Goal: Task Accomplishment & Management: Complete application form

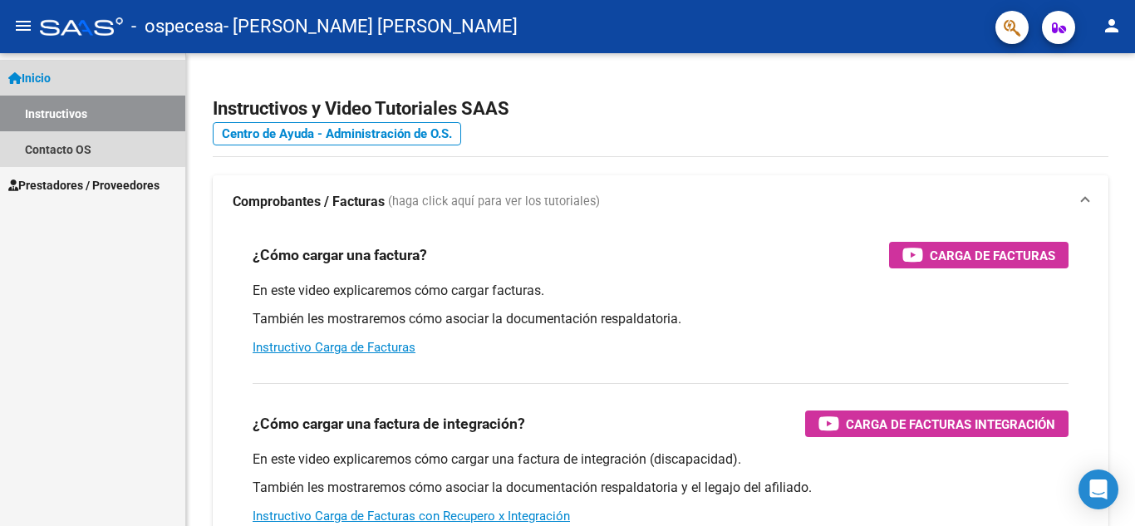
click at [66, 103] on link "Instructivos" at bounding box center [92, 114] width 185 height 36
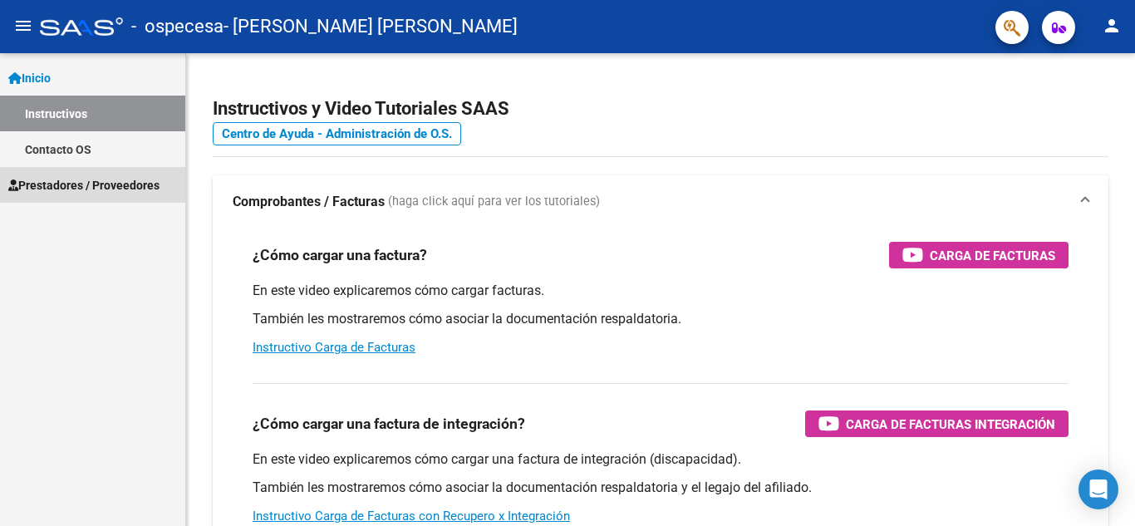
click at [80, 176] on span "Prestadores / Proveedores" at bounding box center [83, 185] width 151 height 18
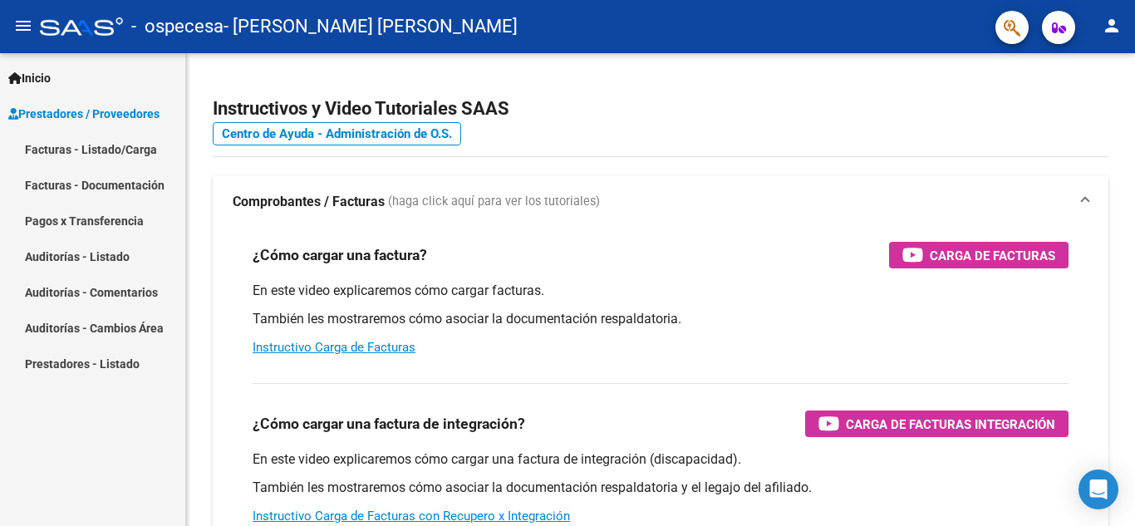
click at [86, 139] on link "Facturas - Listado/Carga" at bounding box center [92, 149] width 185 height 36
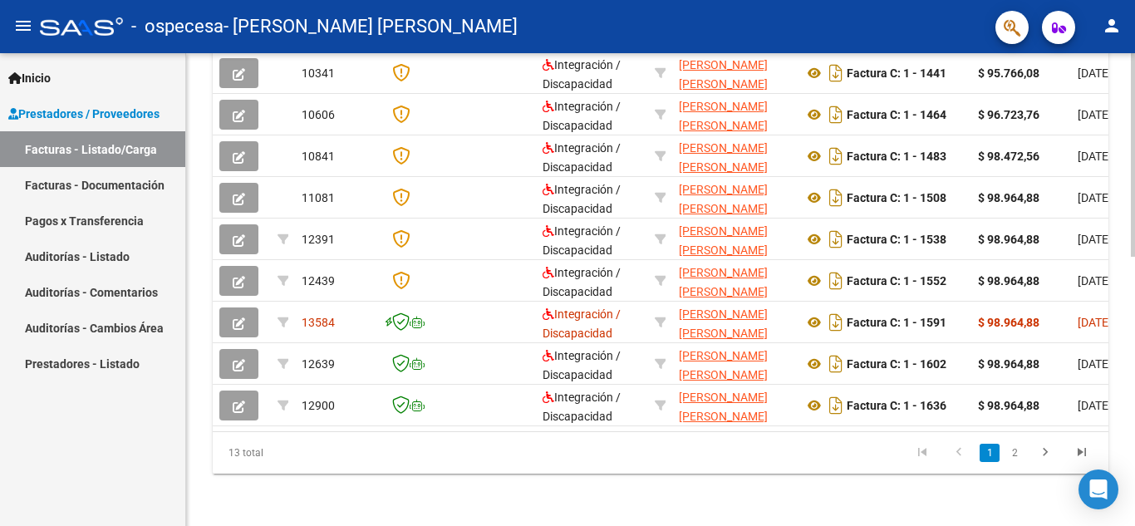
scroll to position [613, 0]
click at [1122, 387] on div at bounding box center [1133, 425] width 4 height 204
click at [1017, 459] on link "2" at bounding box center [1015, 452] width 20 height 18
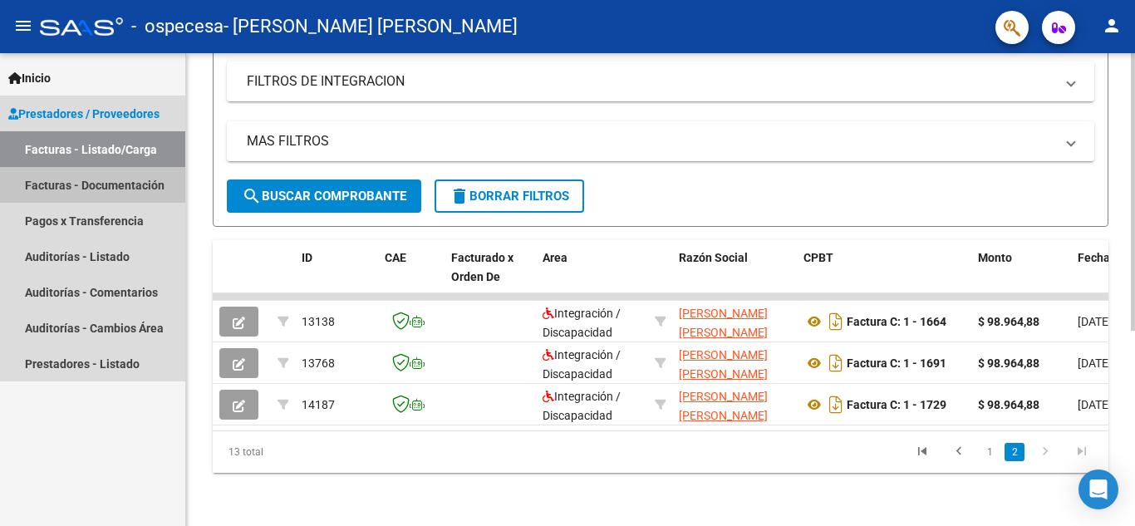
click at [119, 191] on link "Facturas - Documentación" at bounding box center [92, 185] width 185 height 36
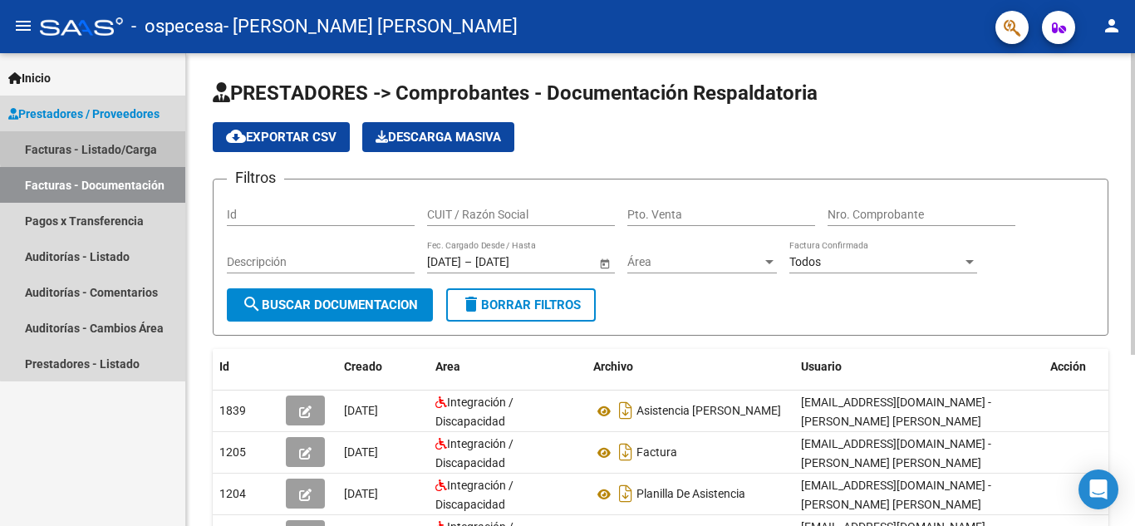
click at [112, 145] on link "Facturas - Listado/Carga" at bounding box center [92, 149] width 185 height 36
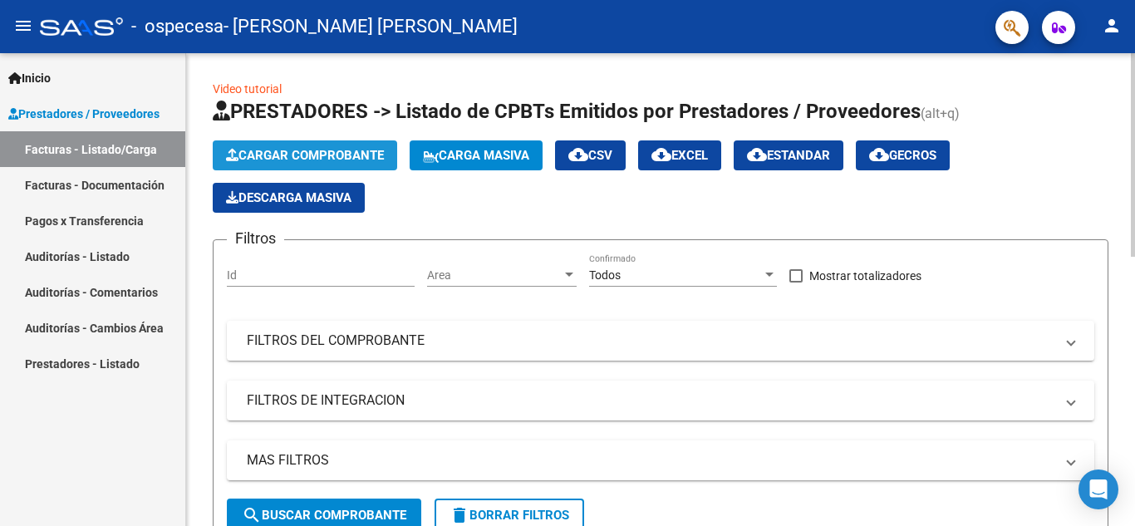
click at [305, 146] on button "Cargar Comprobante" at bounding box center [305, 155] width 185 height 30
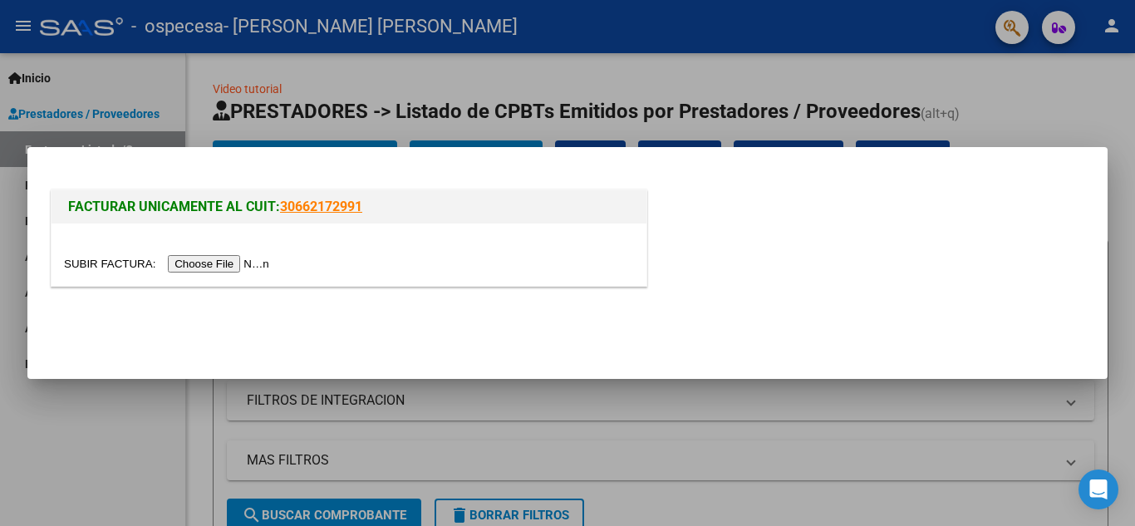
click at [214, 265] on input "file" at bounding box center [169, 263] width 210 height 17
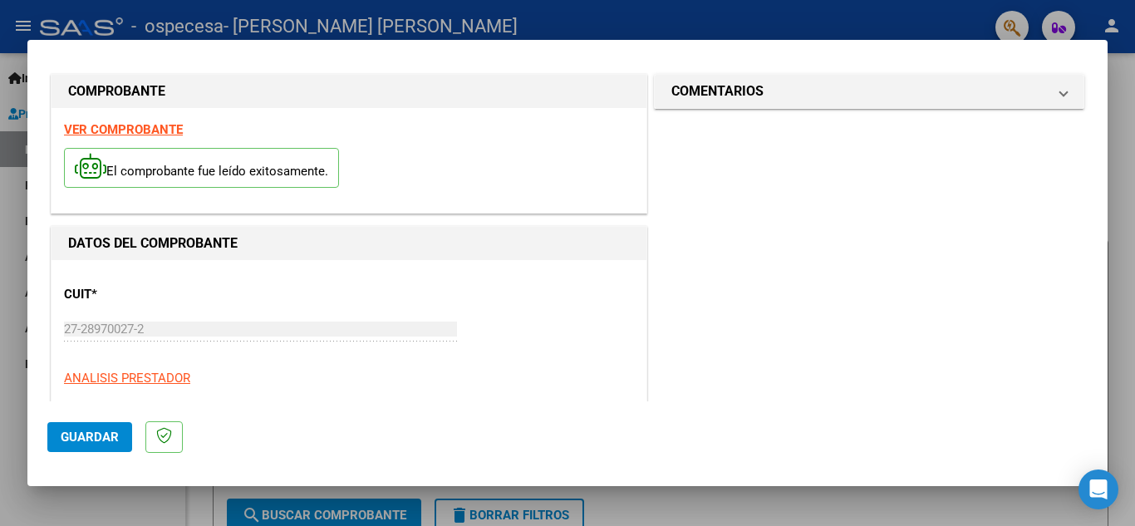
scroll to position [124, 0]
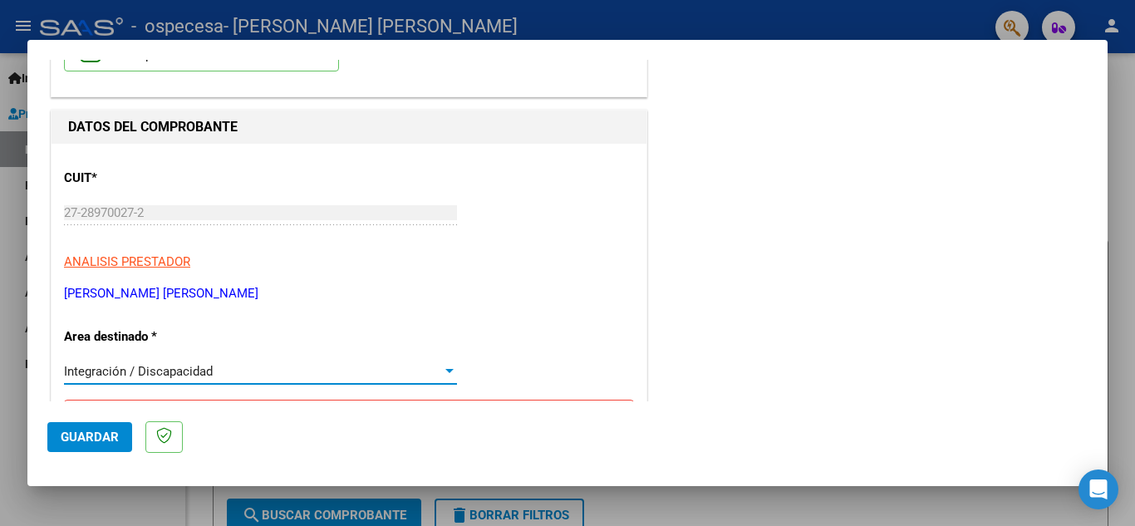
click at [139, 365] on span "Integración / Discapacidad" at bounding box center [138, 371] width 149 height 15
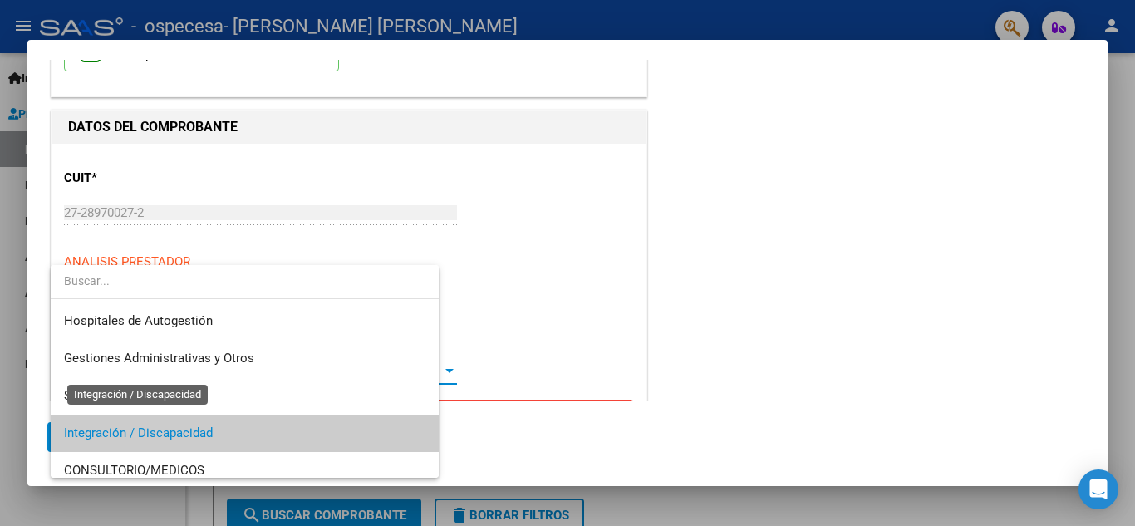
scroll to position [62, 0]
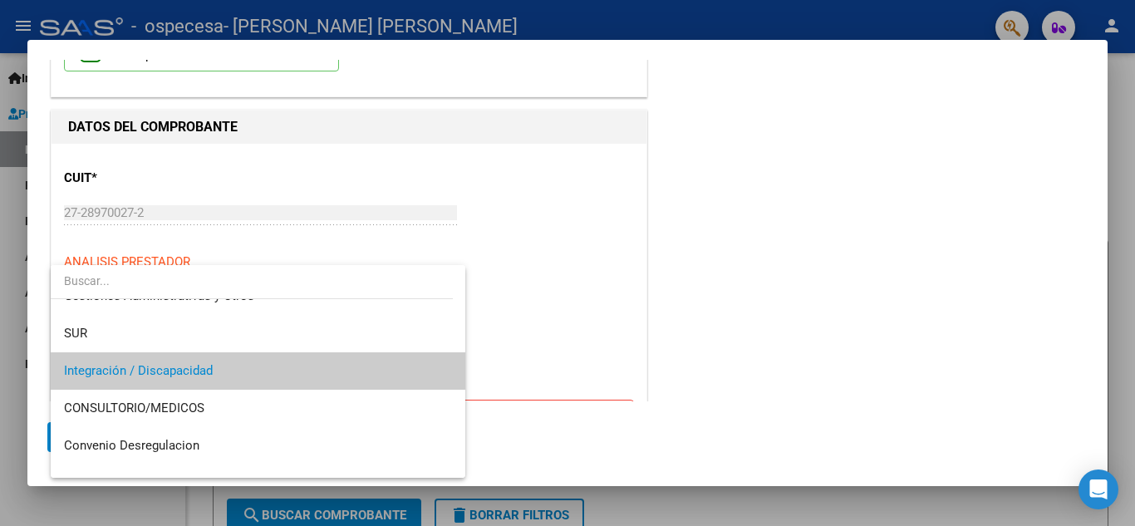
click at [282, 365] on span "Integración / Discapacidad" at bounding box center [258, 370] width 388 height 37
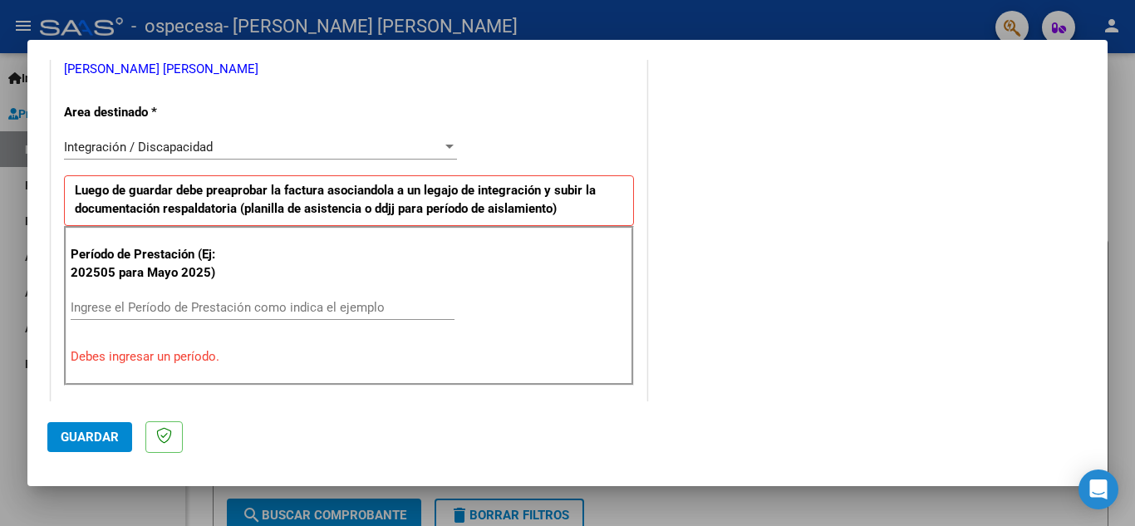
scroll to position [352, 0]
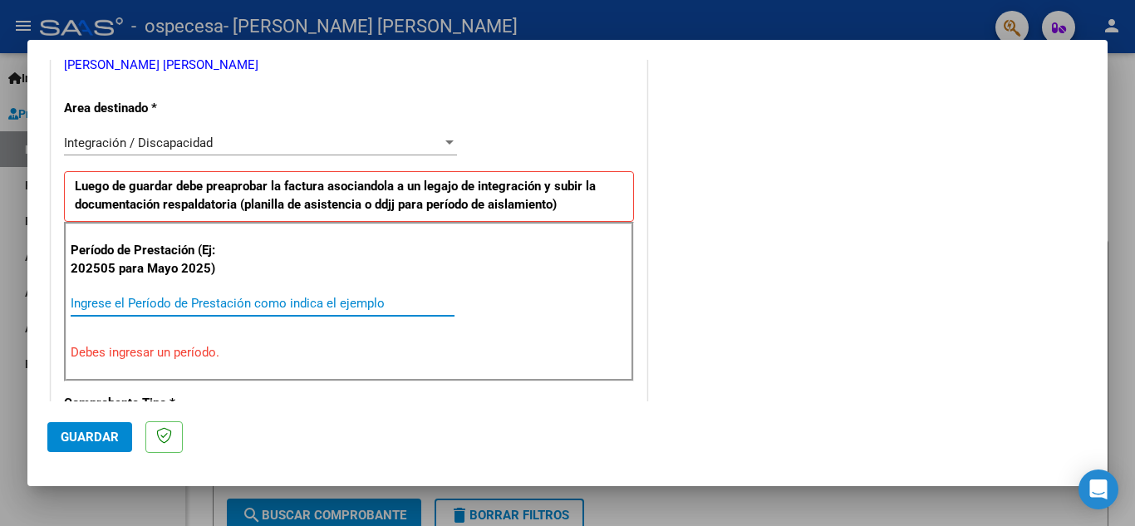
click at [152, 300] on input "Ingrese el Período de Prestación como indica el ejemplo" at bounding box center [263, 303] width 384 height 15
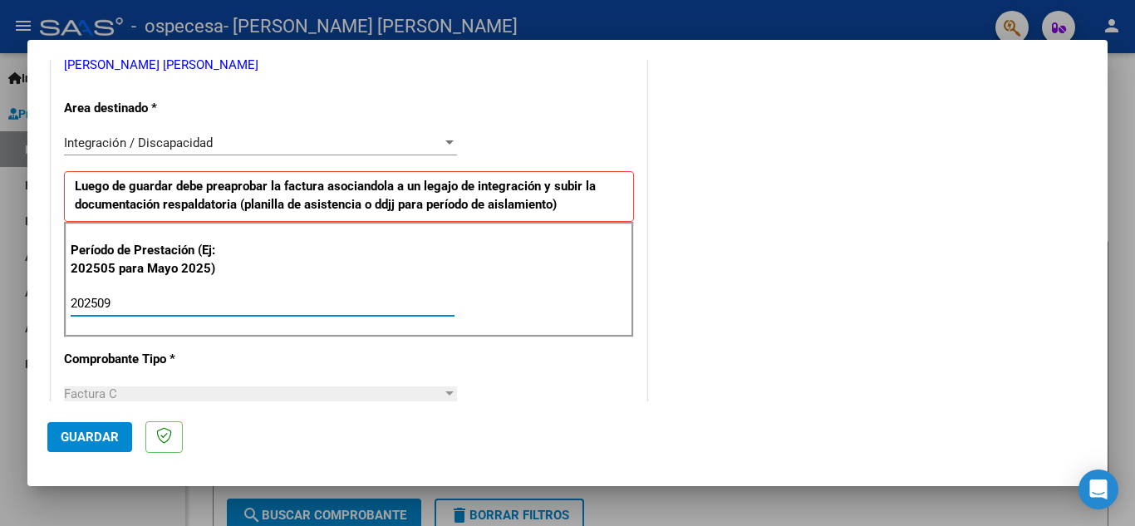
type input "202509"
click at [291, 396] on div "Factura C" at bounding box center [253, 394] width 378 height 15
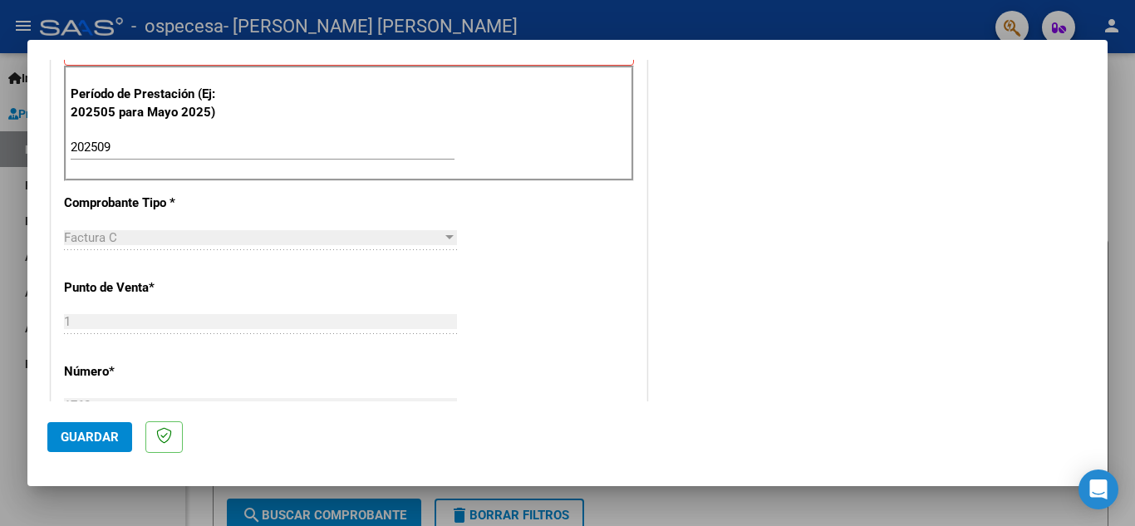
scroll to position [513, 0]
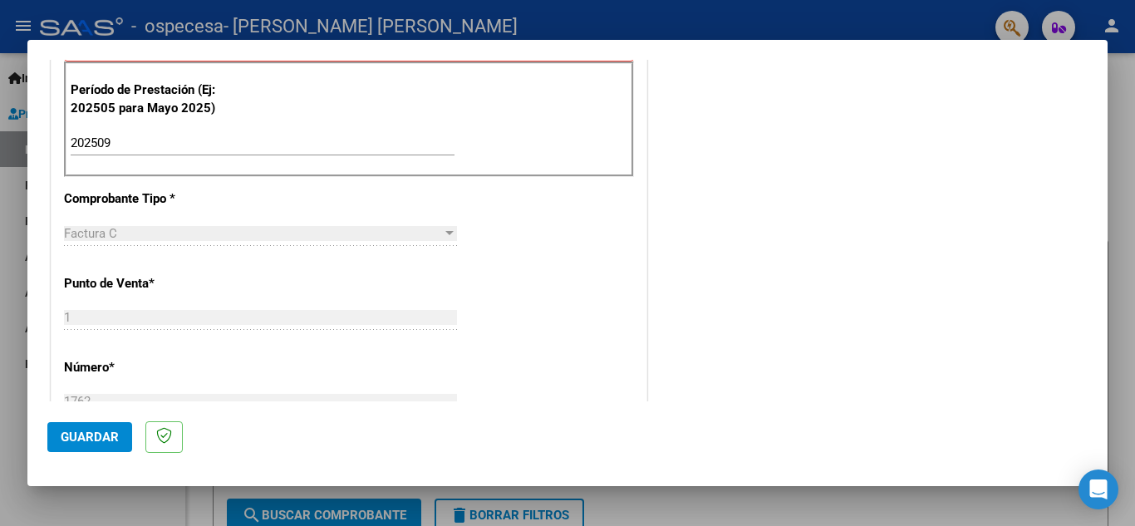
click at [446, 233] on div at bounding box center [450, 233] width 8 height 4
click at [145, 164] on div "202509 Ingrese el Período de Prestación como indica el ejemplo" at bounding box center [263, 151] width 384 height 41
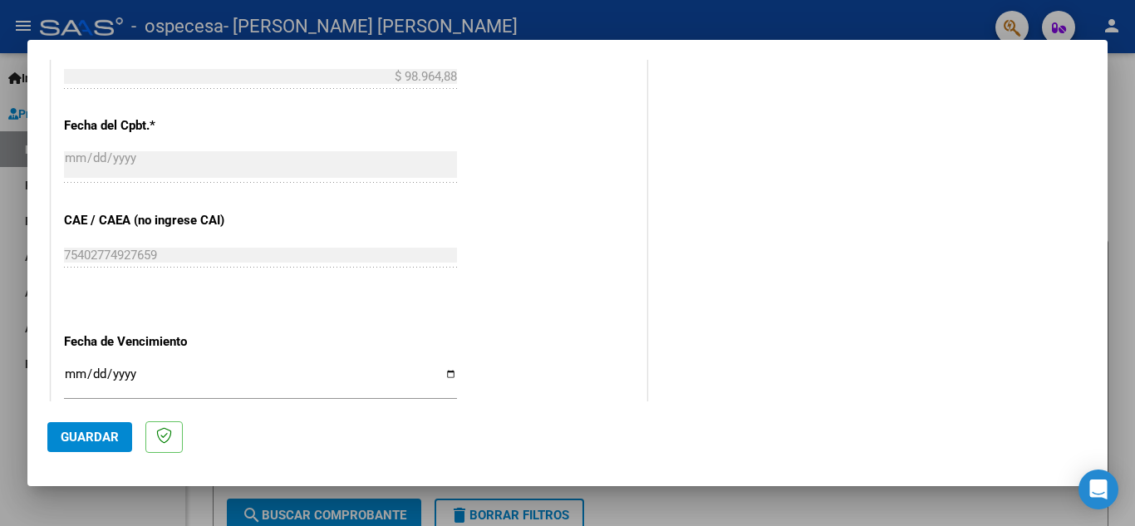
scroll to position [1040, 0]
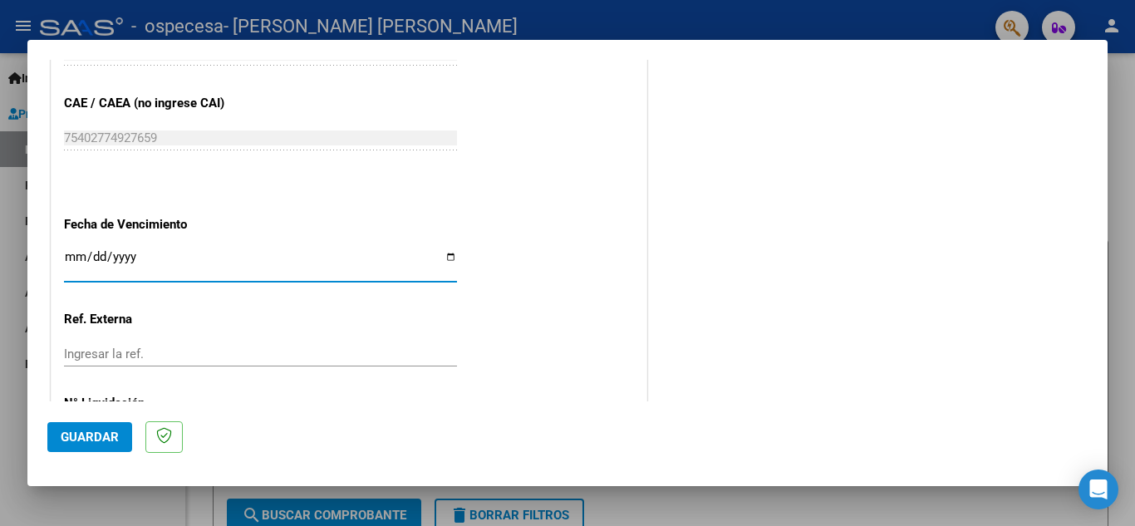
click at [447, 258] on input "Ingresar la fecha" at bounding box center [260, 263] width 393 height 27
click at [448, 252] on input "Ingresar la fecha" at bounding box center [260, 263] width 393 height 27
type input "[DATE]"
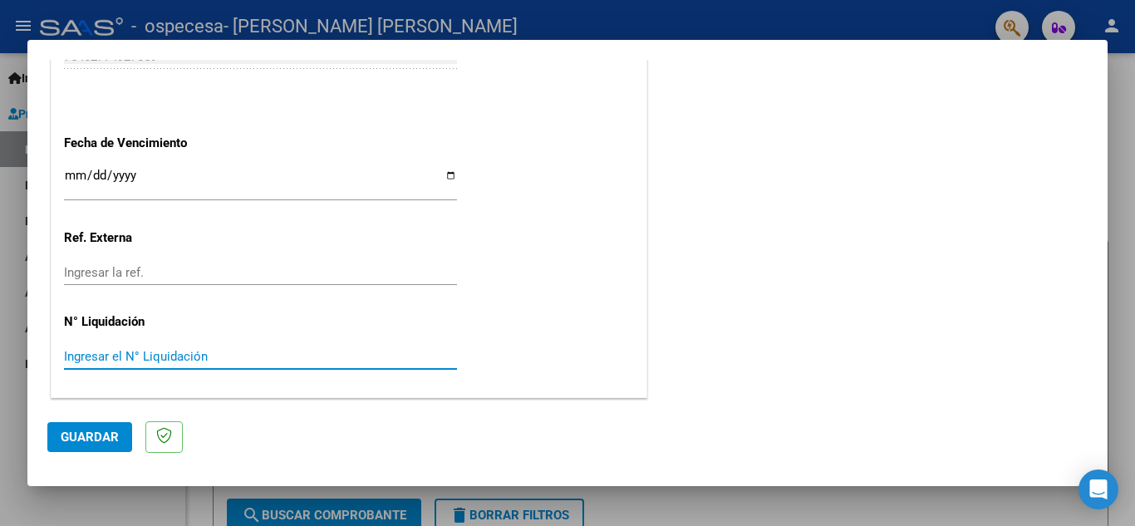
click at [180, 361] on input "Ingresar el N° Liquidación" at bounding box center [260, 356] width 393 height 15
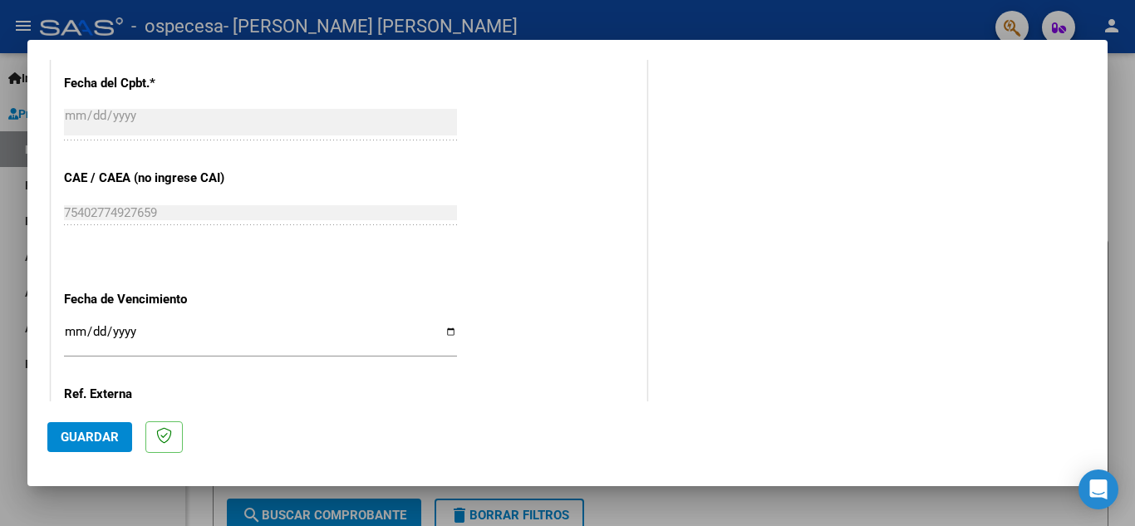
scroll to position [1008, 0]
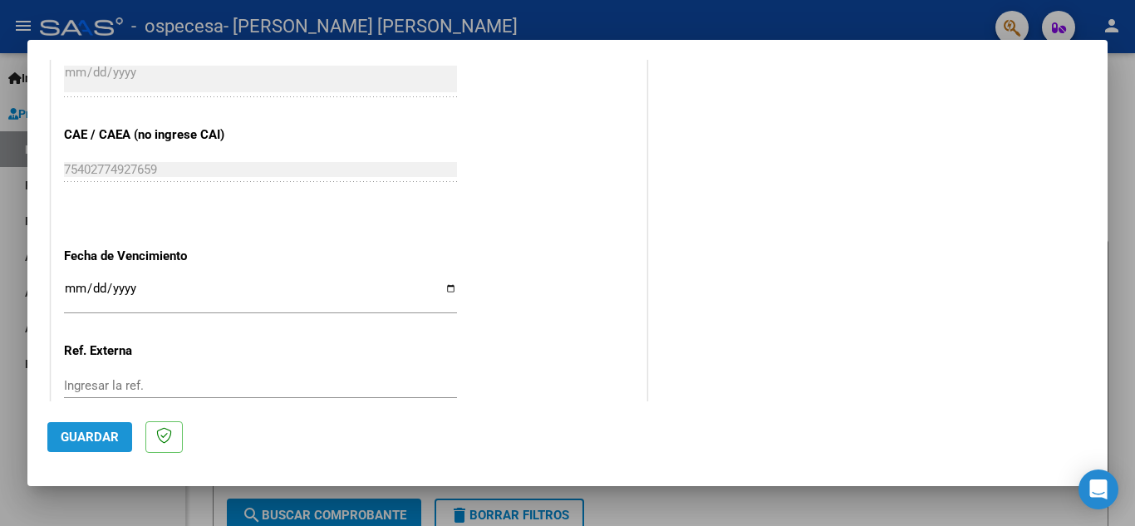
click at [104, 436] on span "Guardar" at bounding box center [90, 437] width 58 height 15
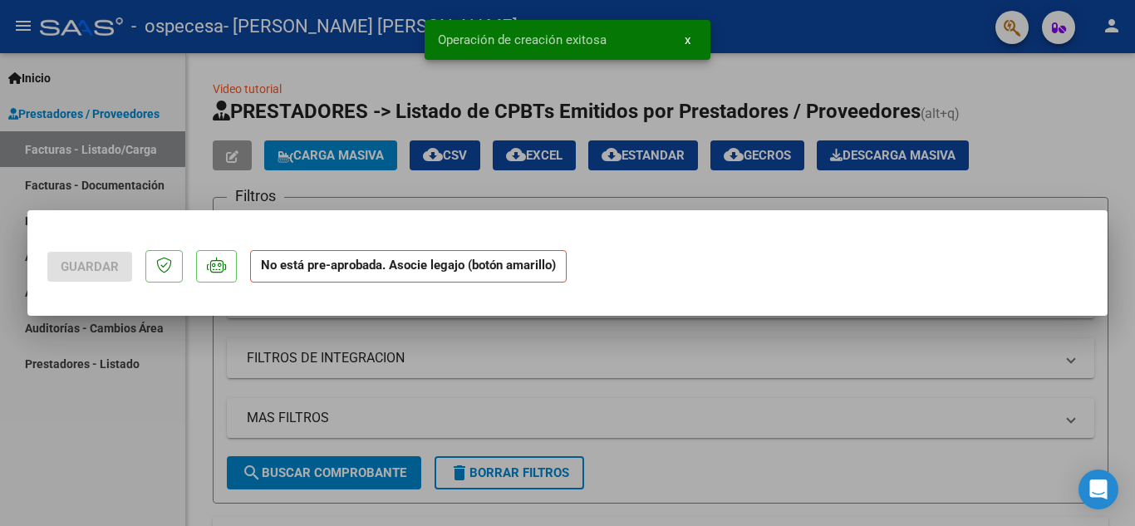
scroll to position [0, 0]
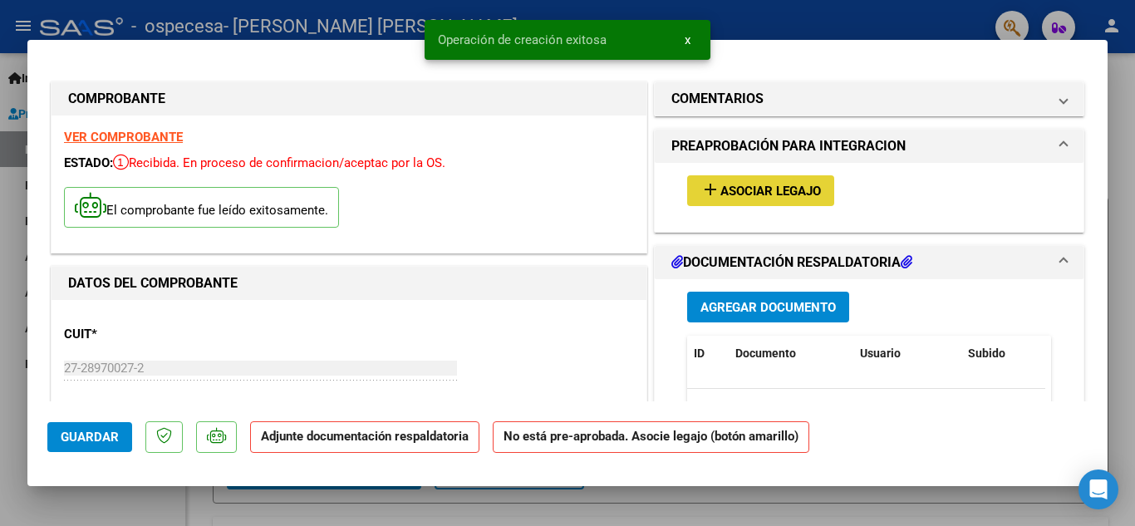
click at [772, 196] on span "Asociar Legajo" at bounding box center [771, 191] width 101 height 15
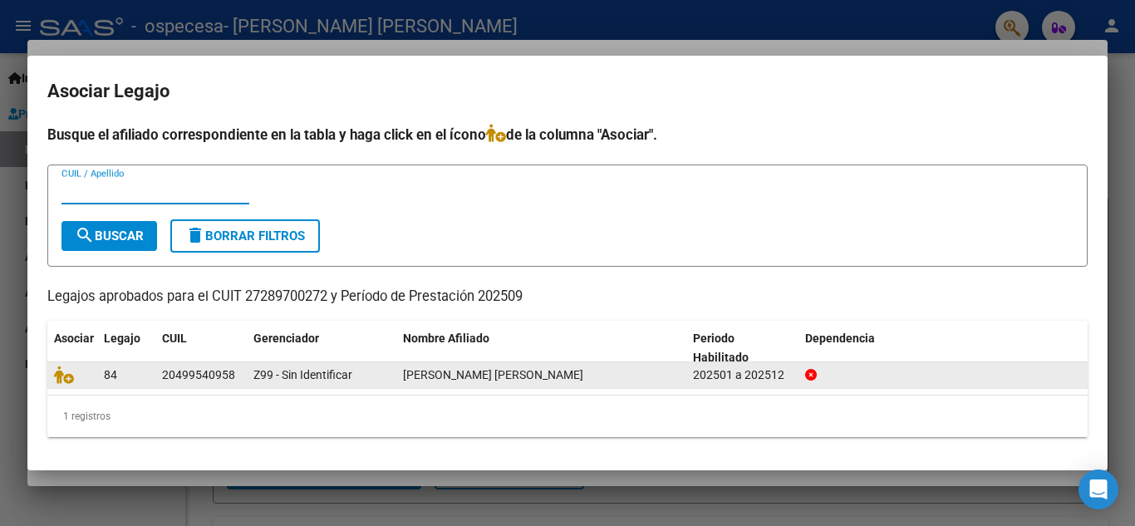
click at [356, 368] on div "Z99 - Sin Identificar" at bounding box center [322, 375] width 136 height 19
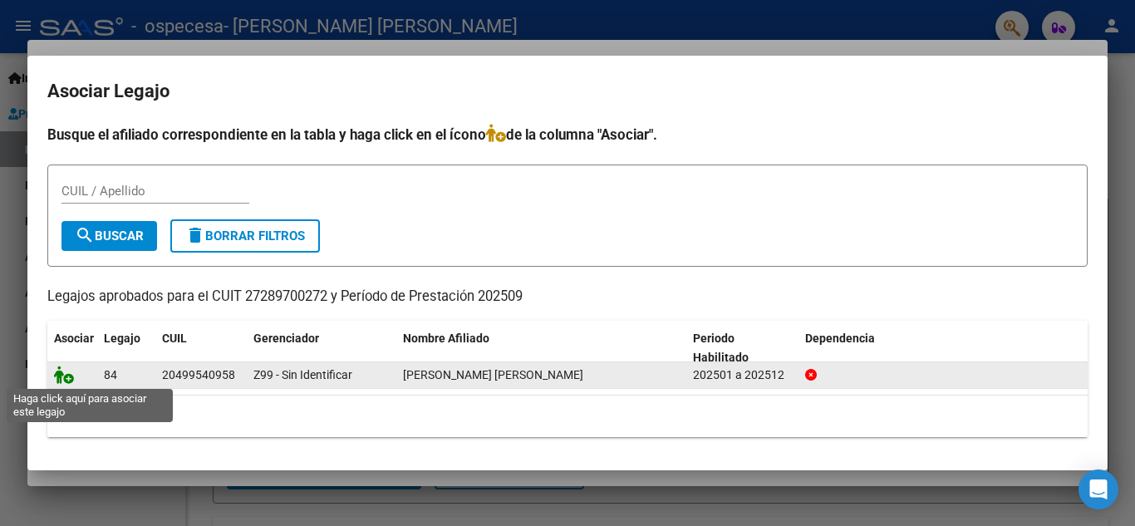
click at [57, 372] on icon at bounding box center [64, 375] width 20 height 18
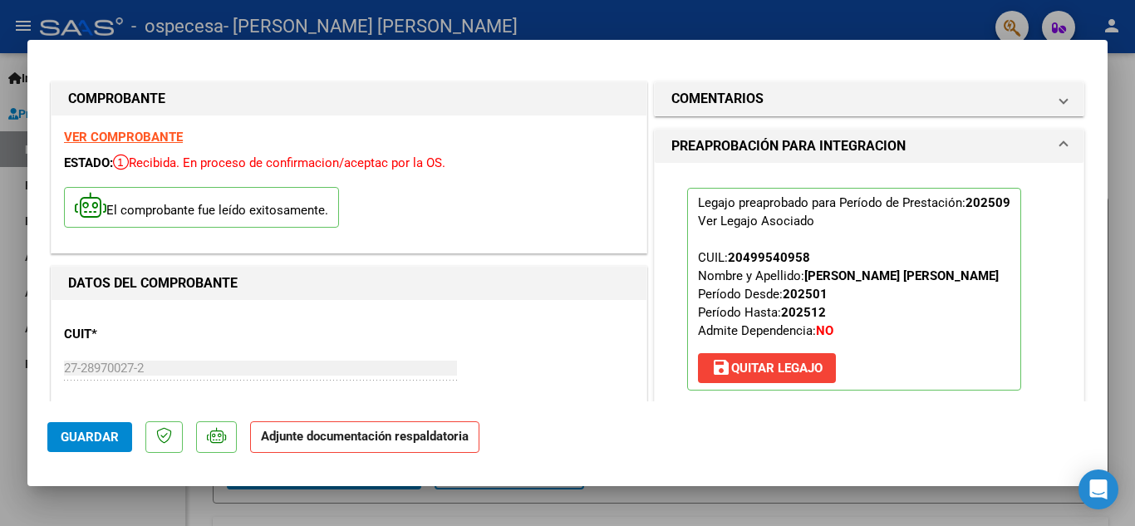
click at [310, 441] on strong "Adjunte documentación respaldatoria" at bounding box center [365, 436] width 208 height 15
click at [345, 438] on strong "Adjunte documentación respaldatoria" at bounding box center [365, 436] width 208 height 15
click at [334, 446] on p "Adjunte documentación respaldatoria" at bounding box center [364, 437] width 229 height 32
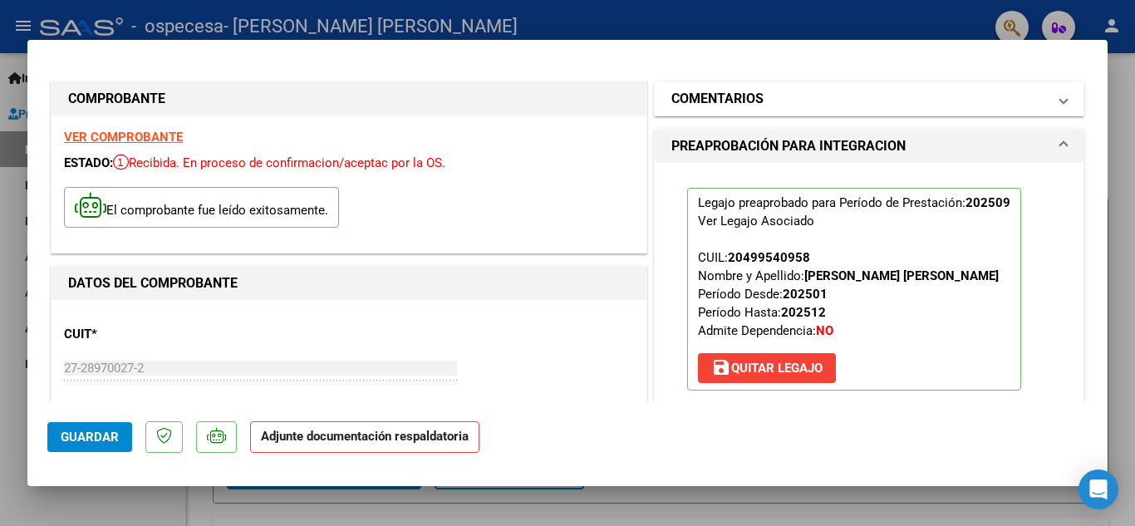
click at [1055, 95] on mat-expansion-panel-header "COMENTARIOS" at bounding box center [869, 98] width 429 height 33
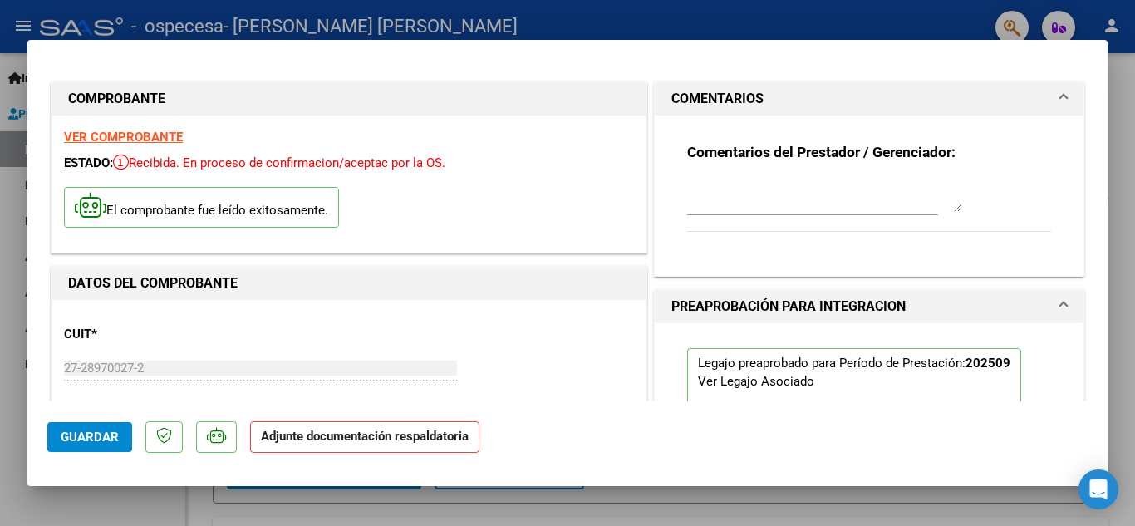
click at [1055, 95] on mat-expansion-panel-header "COMENTARIOS" at bounding box center [869, 98] width 429 height 33
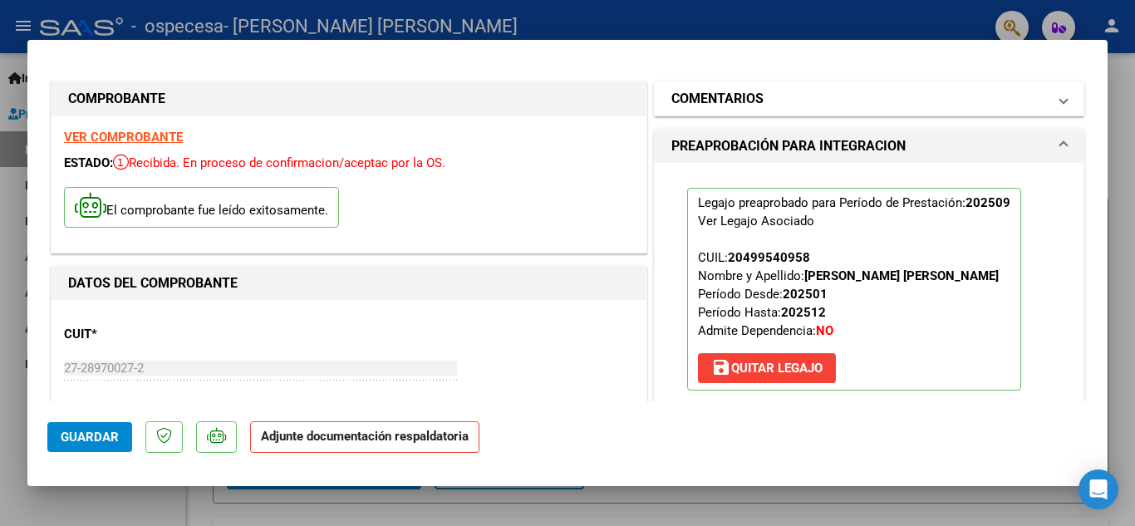
click at [1055, 95] on mat-expansion-panel-header "COMENTARIOS" at bounding box center [869, 98] width 429 height 33
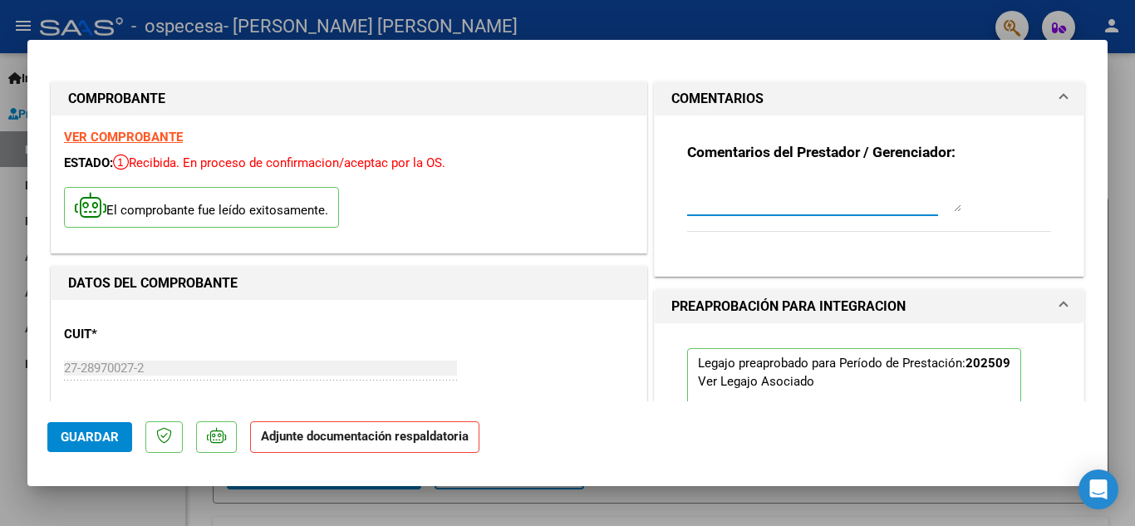
click at [840, 208] on textarea at bounding box center [824, 195] width 274 height 33
type textarea "Psicopedagogia"
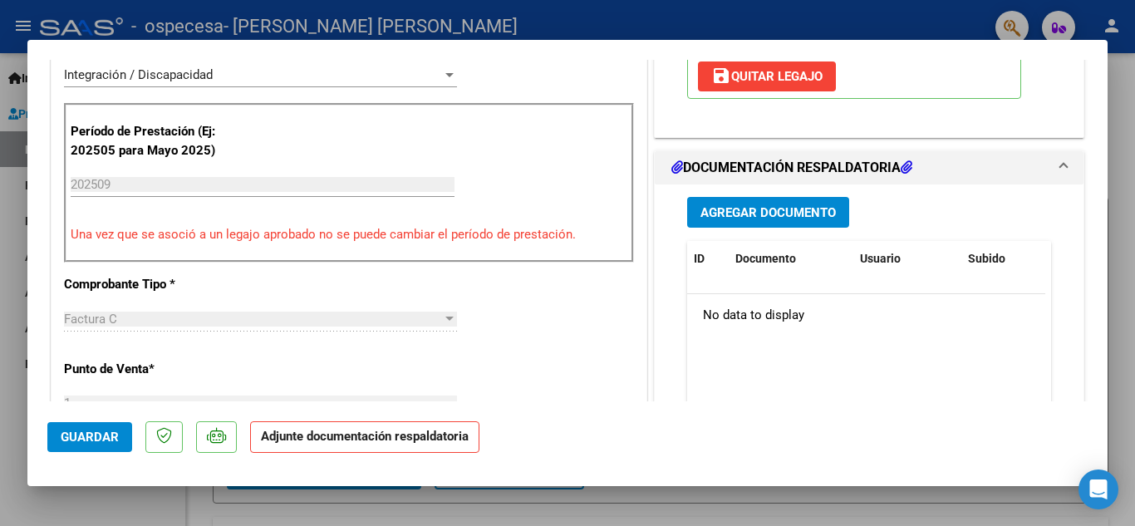
scroll to position [448, 0]
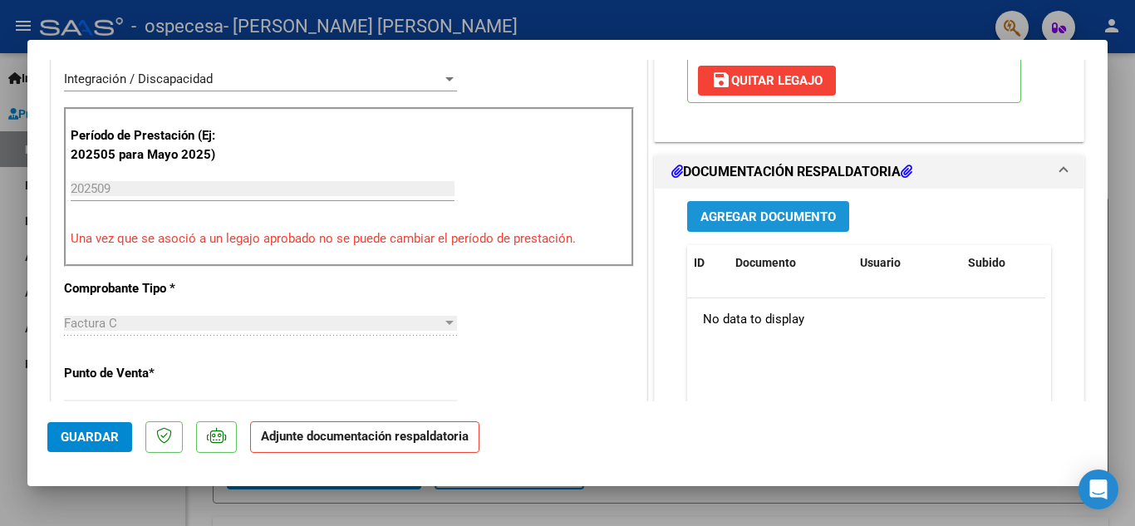
click at [767, 216] on span "Agregar Documento" at bounding box center [768, 216] width 135 height 15
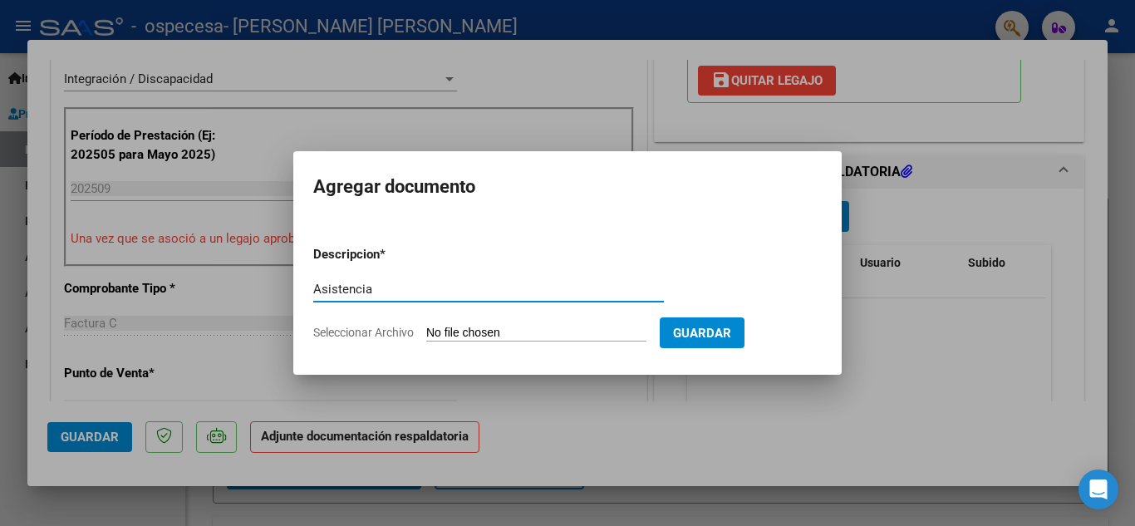
click at [317, 289] on input "Asistencia" at bounding box center [488, 289] width 351 height 15
type input "Planilla de Asistencia"
click at [576, 337] on input "Seleccionar Archivo" at bounding box center [536, 334] width 220 height 16
type input "C:\fakepath\asistencia [PERSON_NAME].pdf"
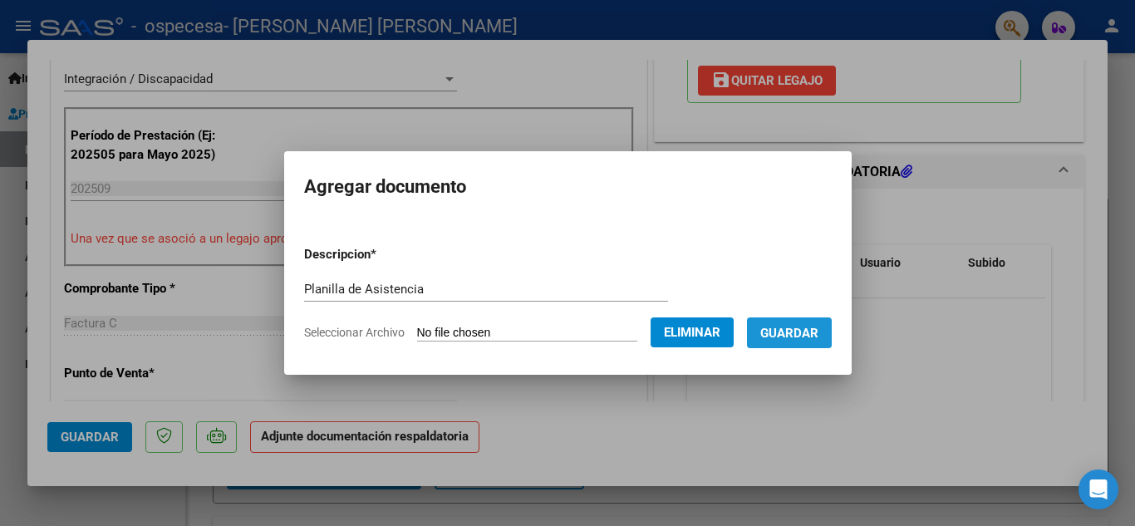
click at [795, 328] on span "Guardar" at bounding box center [790, 333] width 58 height 15
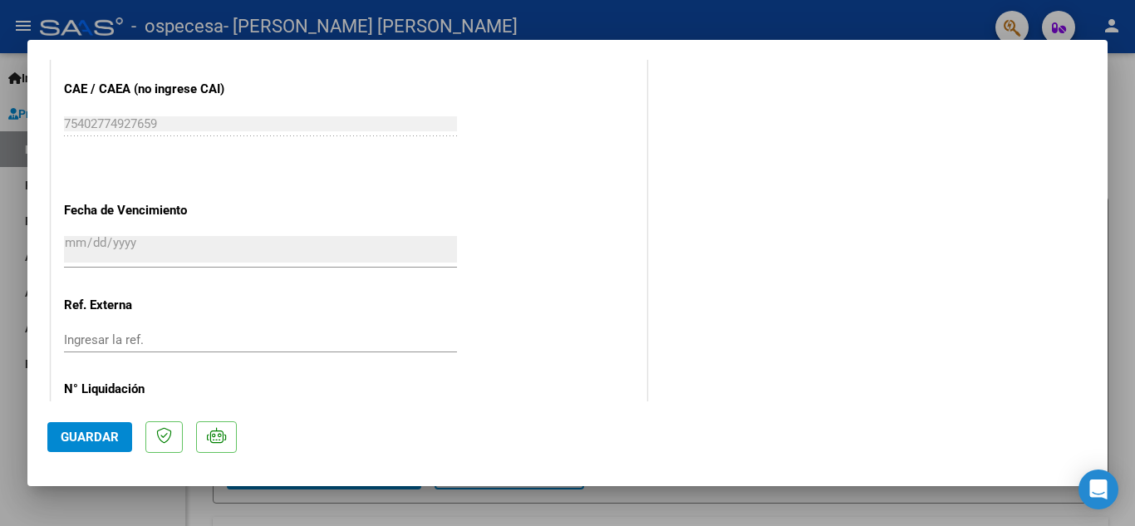
scroll to position [1146, 0]
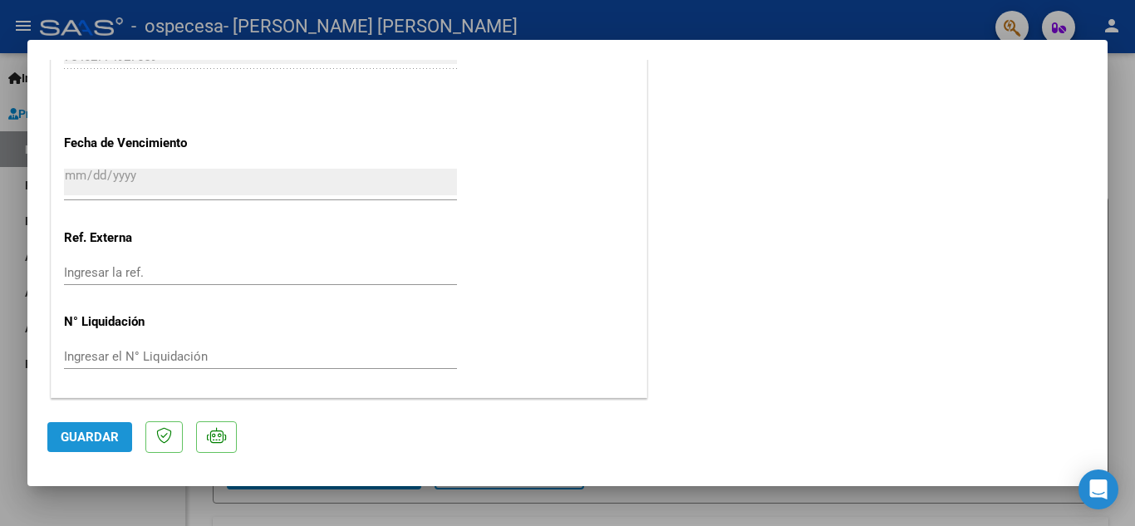
click at [92, 433] on span "Guardar" at bounding box center [90, 437] width 58 height 15
click at [1122, 86] on div at bounding box center [567, 263] width 1135 height 526
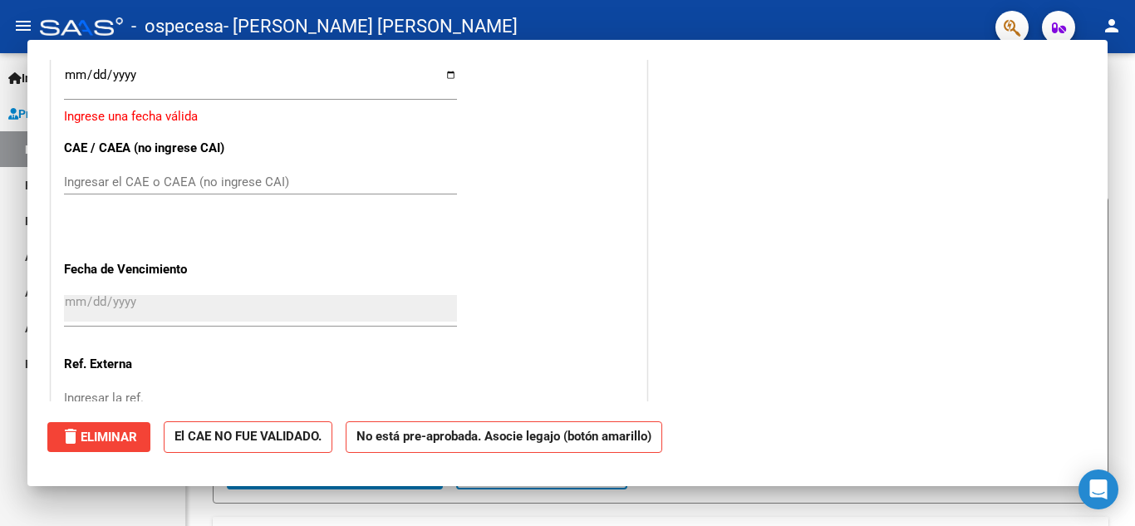
scroll to position [0, 0]
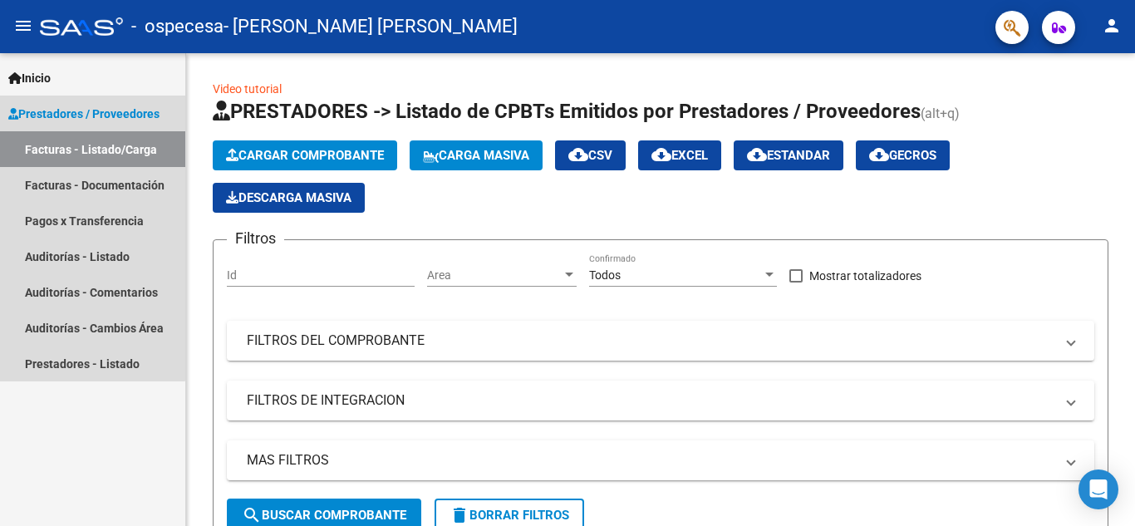
click at [57, 109] on span "Prestadores / Proveedores" at bounding box center [83, 114] width 151 height 18
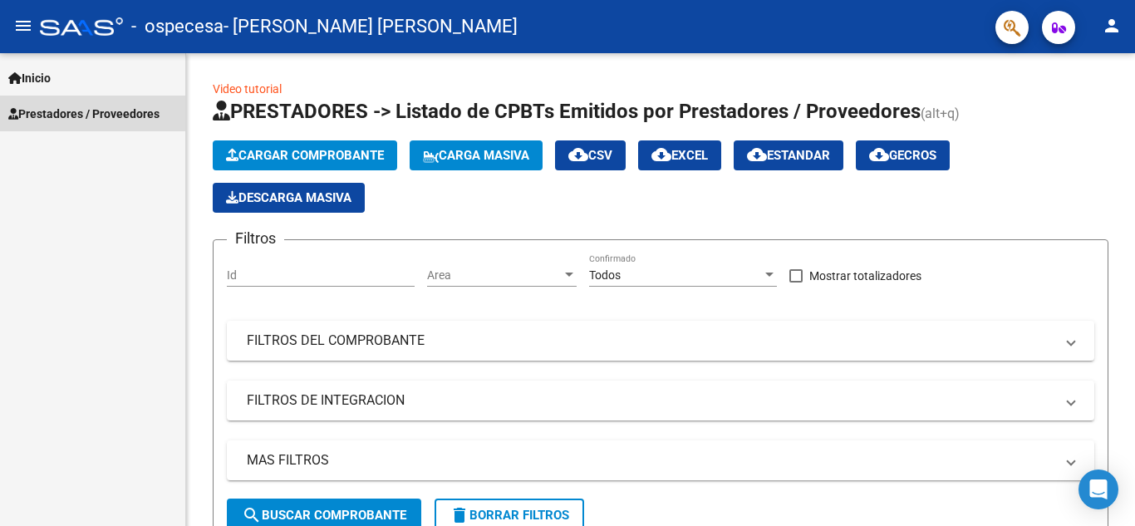
click at [57, 111] on span "Prestadores / Proveedores" at bounding box center [83, 114] width 151 height 18
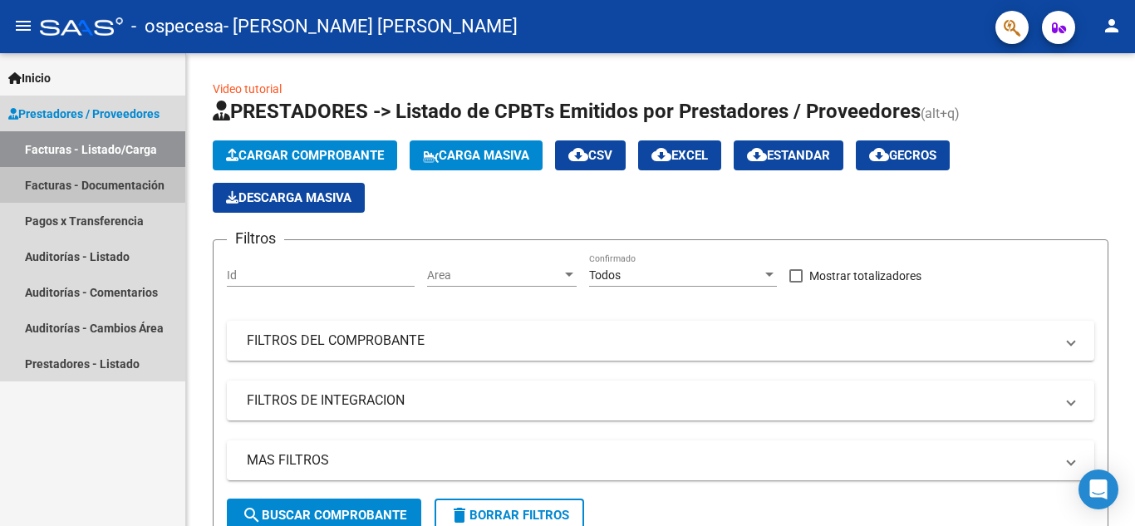
click at [57, 176] on link "Facturas - Documentación" at bounding box center [92, 185] width 185 height 36
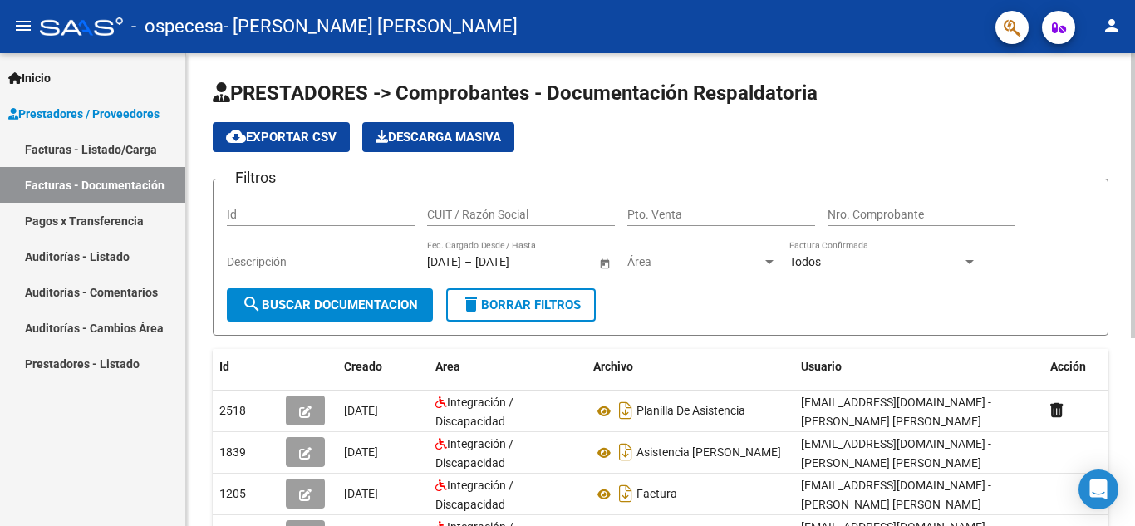
click at [1122, 76] on div at bounding box center [1133, 195] width 4 height 285
